Goal: Information Seeking & Learning: Understand process/instructions

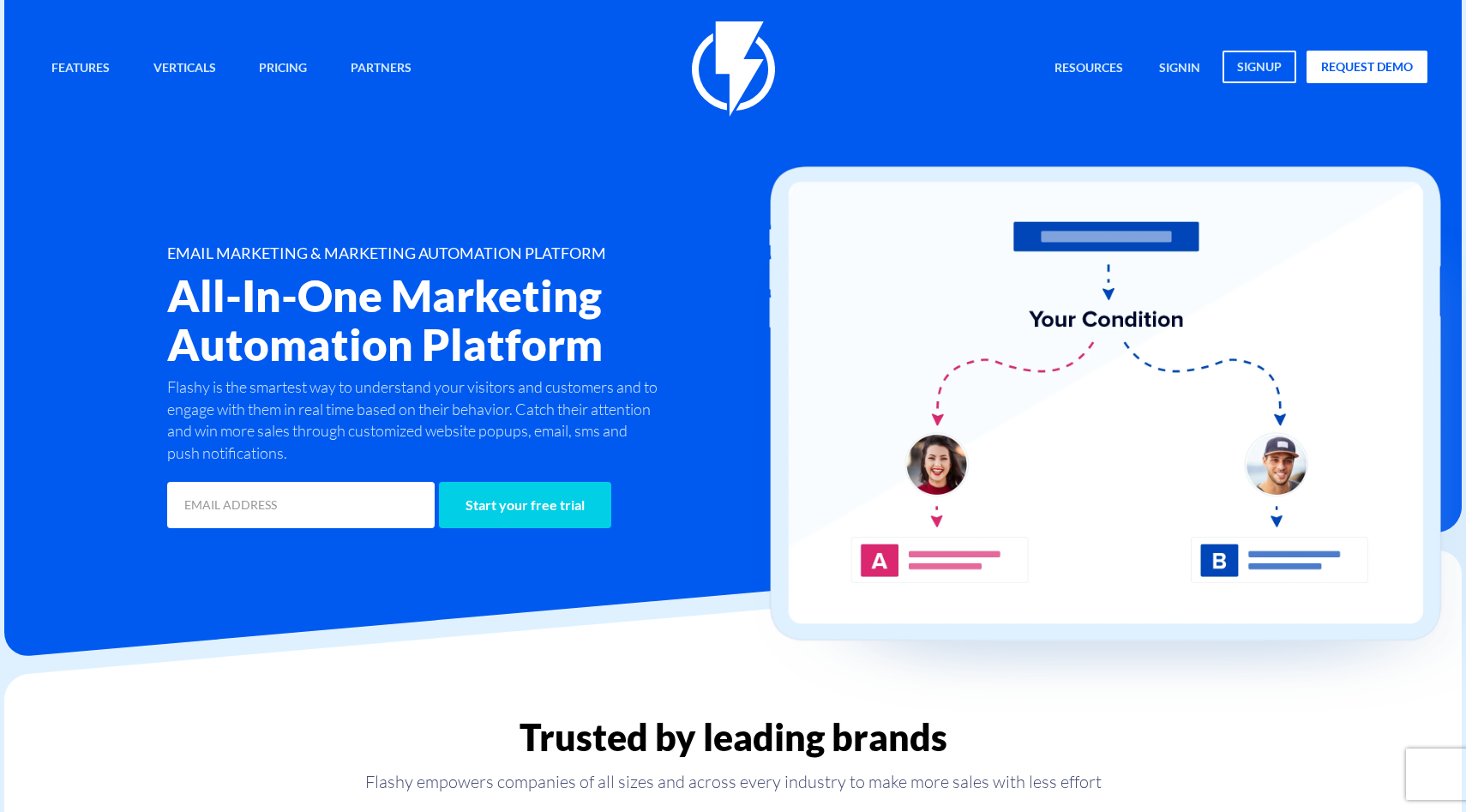
click at [1189, 59] on link "signin" at bounding box center [1179, 69] width 67 height 37
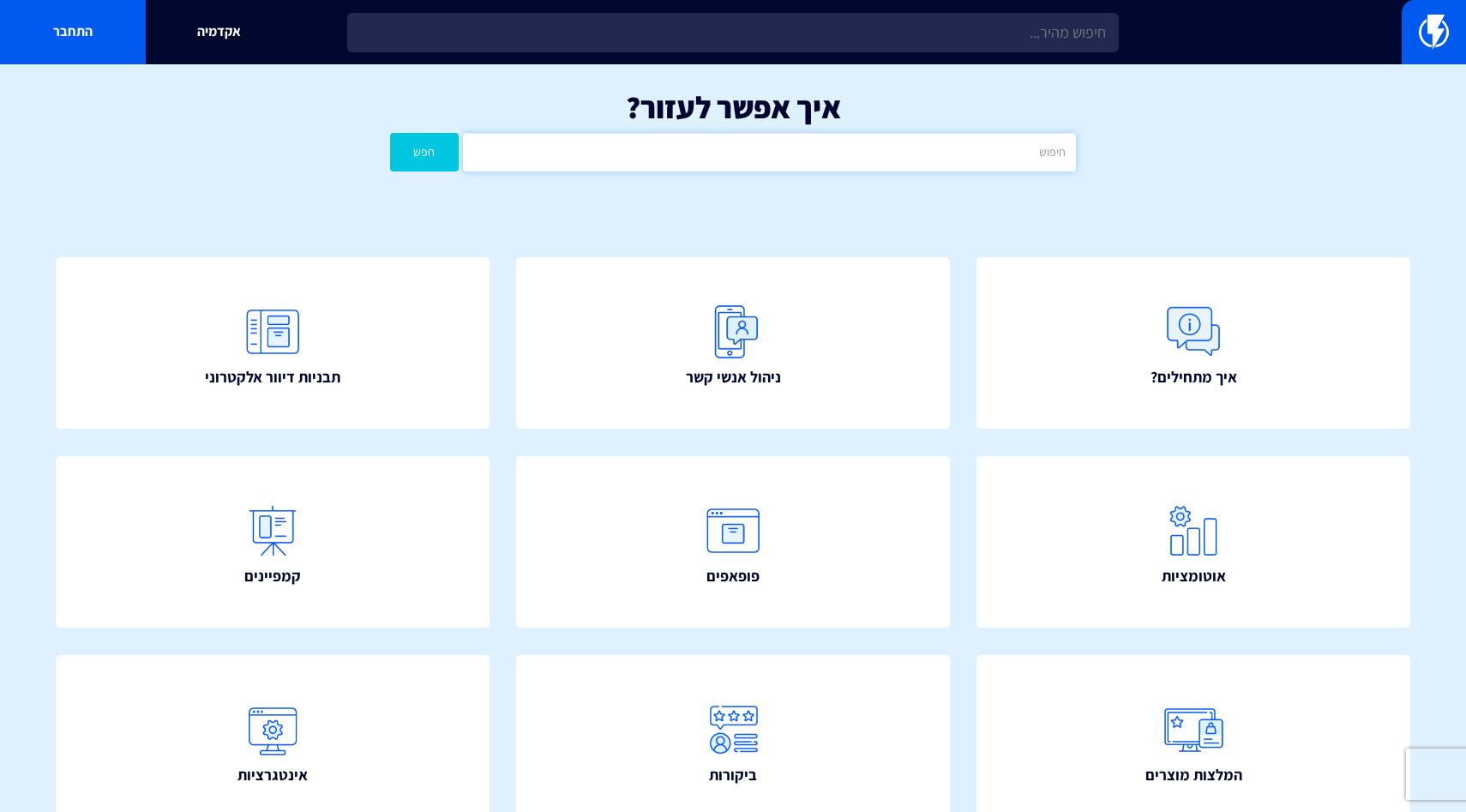
click at [991, 147] on input "text" at bounding box center [769, 152] width 613 height 39
click at [390, 133] on button "חפש" at bounding box center [424, 152] width 69 height 39
click at [1023, 176] on div "איך אפשר לעזור? דינאמי חפש" at bounding box center [733, 135] width 1466 height 141
click at [1023, 158] on input "דינאמי" at bounding box center [769, 152] width 613 height 39
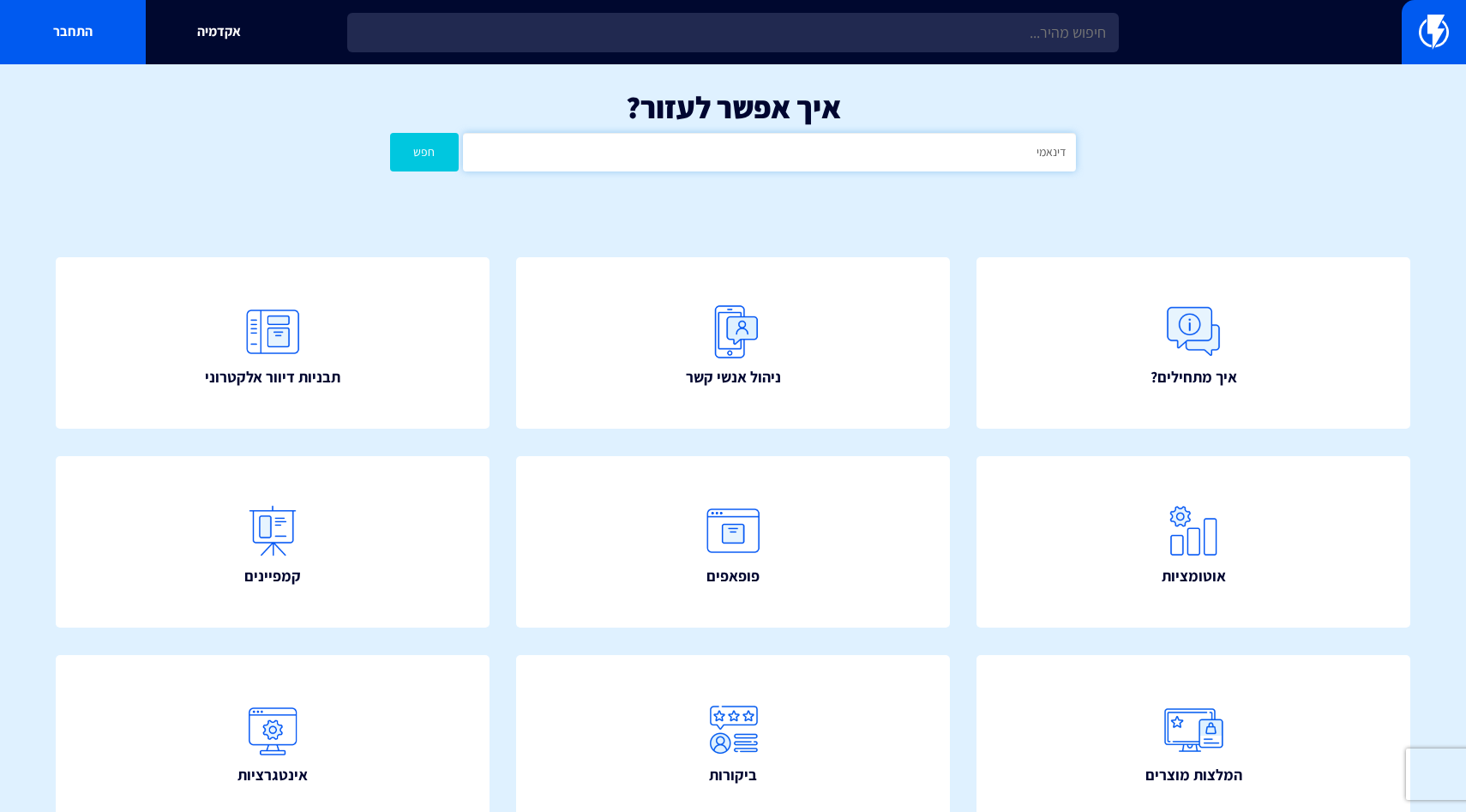
click at [1023, 158] on input "דינאמי" at bounding box center [769, 152] width 613 height 39
click at [390, 133] on button "חפש" at bounding box center [424, 152] width 69 height 39
click at [1067, 155] on input "קופונים" at bounding box center [769, 152] width 613 height 39
type input "וויקס"
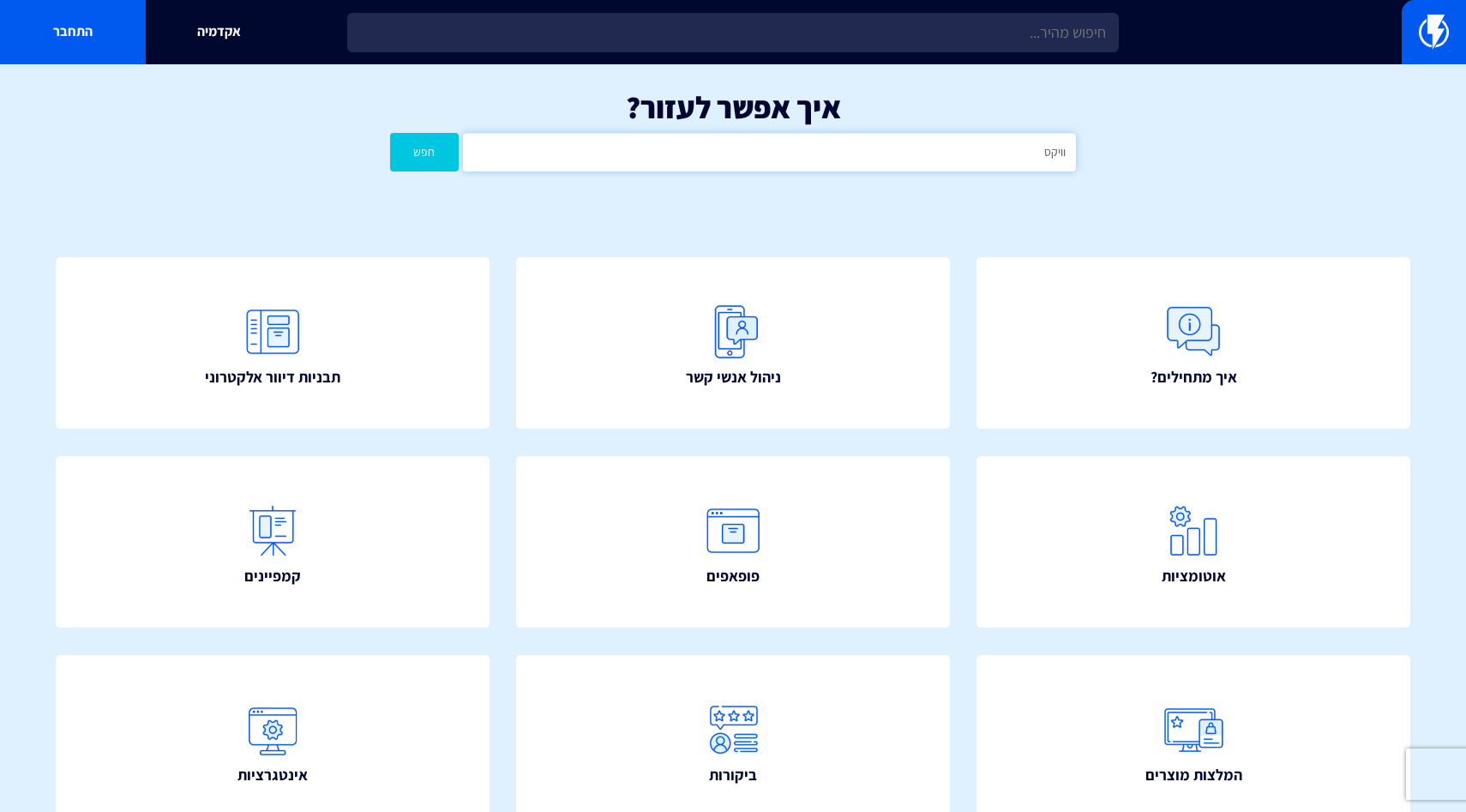
click at [390, 133] on button "חפש" at bounding box center [424, 152] width 69 height 39
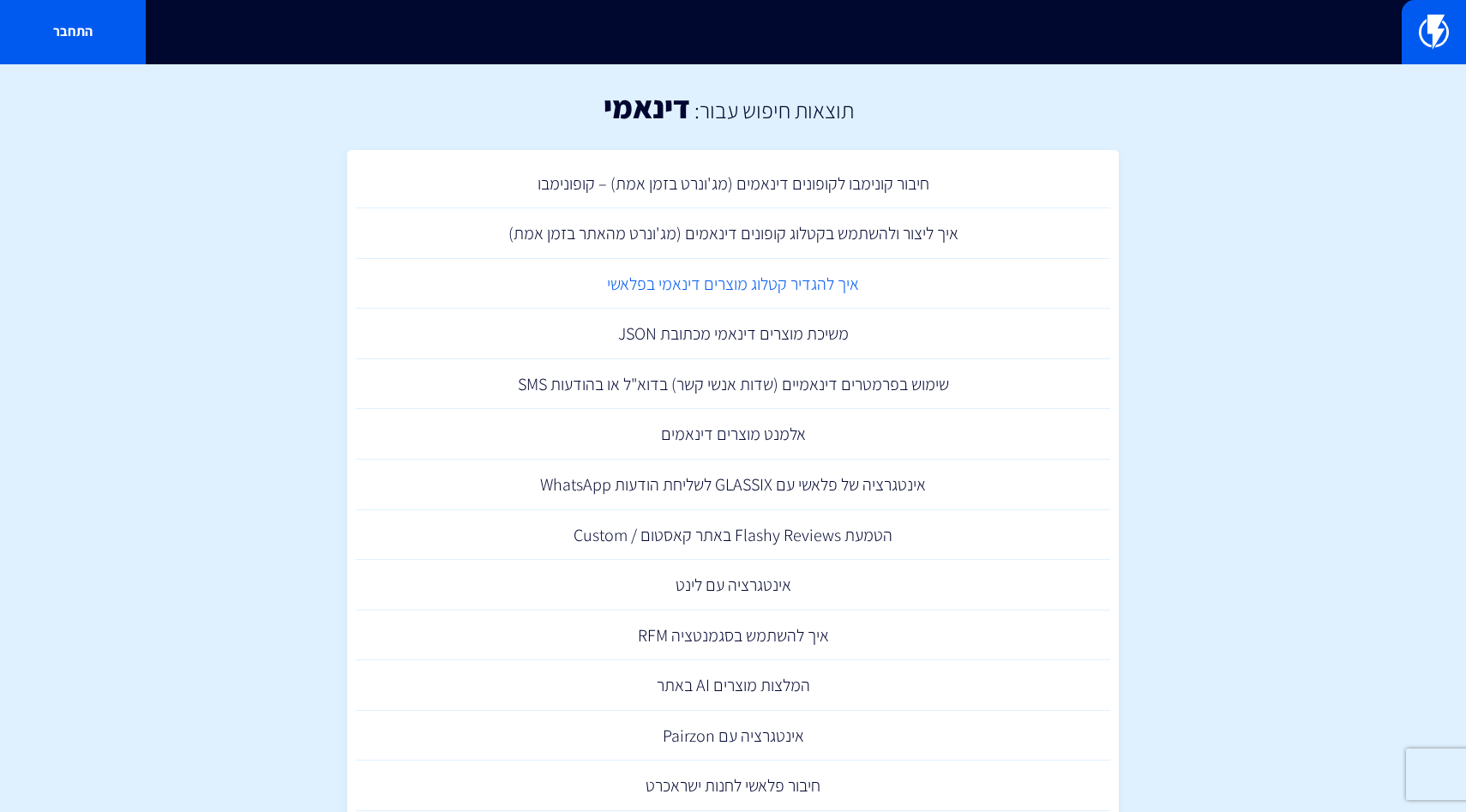
click at [830, 285] on link "איך להגדיר קטלוג מוצרים דינאמי בפלאשי" at bounding box center [732, 284] width 754 height 50
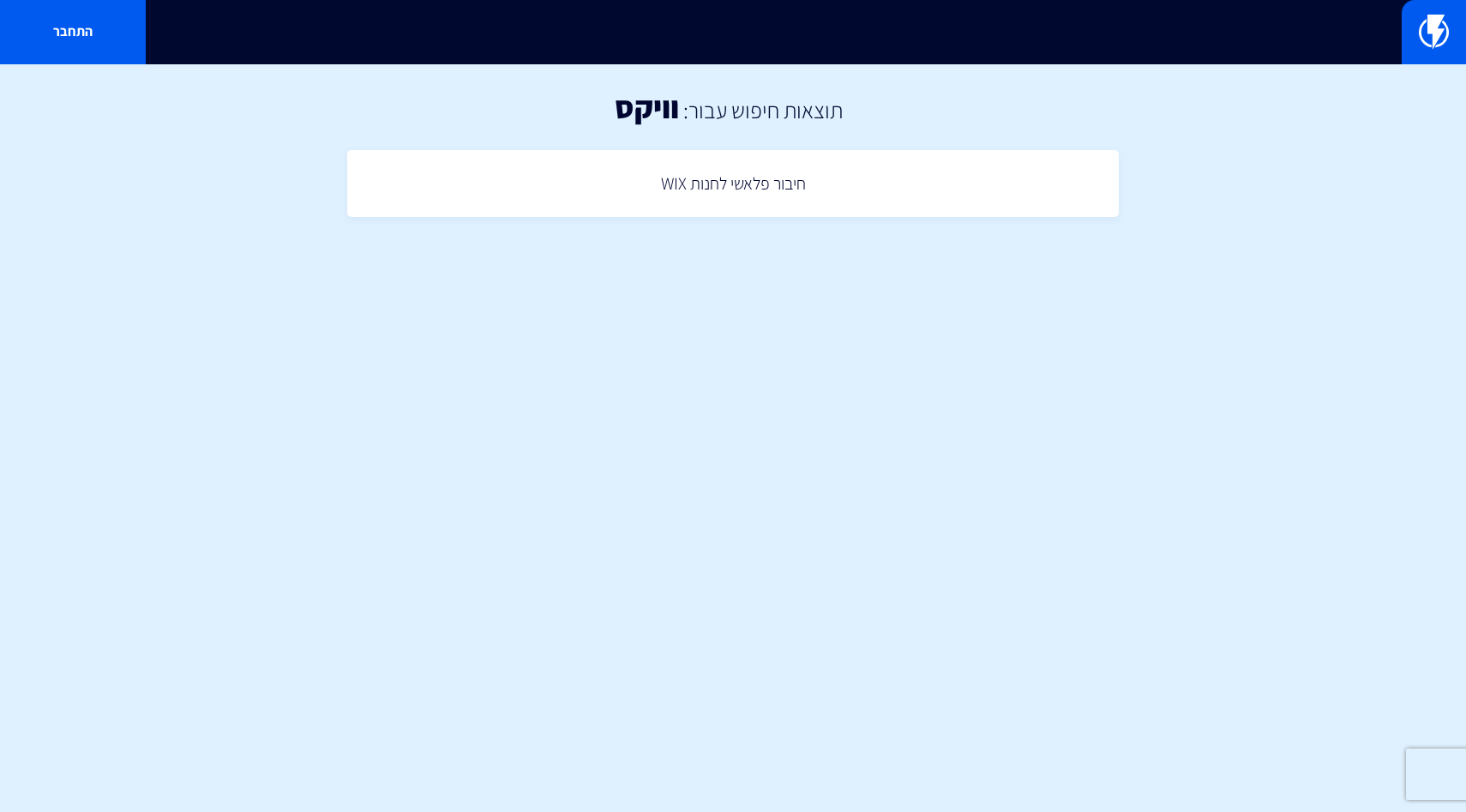
click at [753, 210] on div "חיבור פלאשי לחנות WIX" at bounding box center [733, 188] width 772 height 59
click at [752, 198] on link "חיבור פלאשי לחנות WIX" at bounding box center [732, 184] width 754 height 50
